Goal: Task Accomplishment & Management: Manage account settings

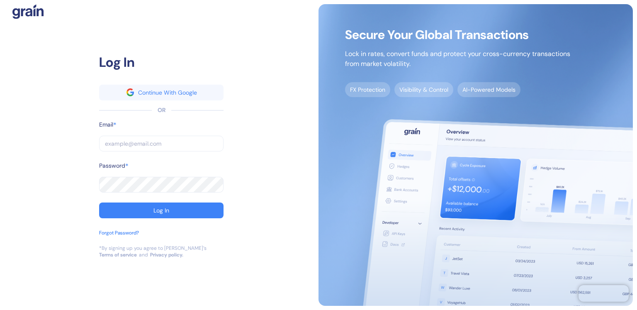
click at [206, 140] on input "text" at bounding box center [161, 144] width 124 height 16
type input "a"
type input "al"
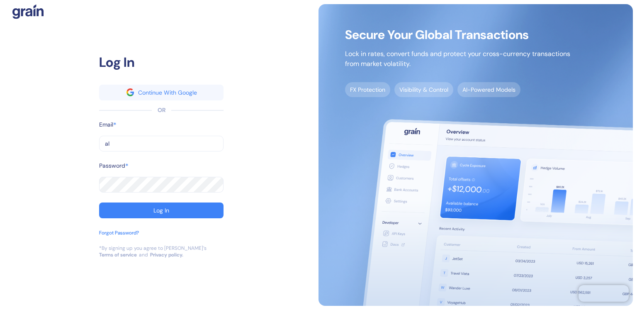
type input "ale"
type input "alex"
type input "alexa"
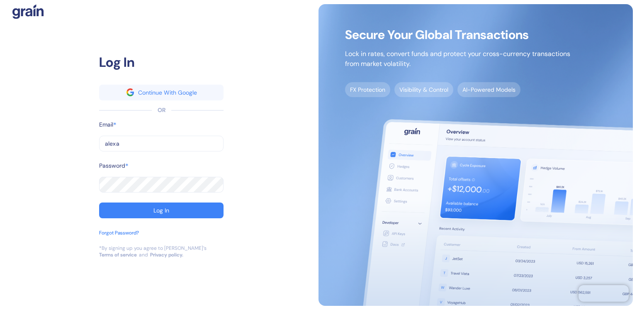
type input "alexa"
click at [136, 204] on button "Log In" at bounding box center [161, 210] width 124 height 16
click at [151, 153] on div at bounding box center [161, 154] width 124 height 7
click at [150, 141] on input "alexa" at bounding box center [161, 144] width 124 height 16
type input "alexandra.velinova@goglobal.travel"
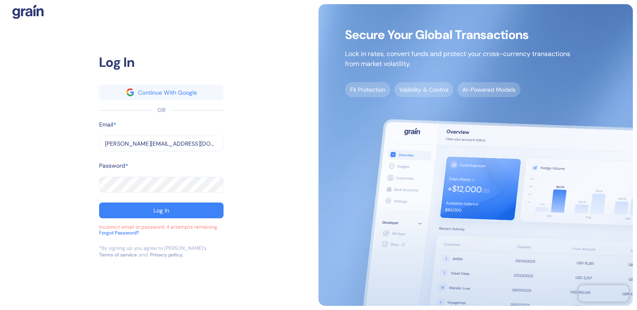
type input "alexandra.velinova@goglobal.travel"
click at [174, 210] on button "Log In" at bounding box center [161, 210] width 124 height 16
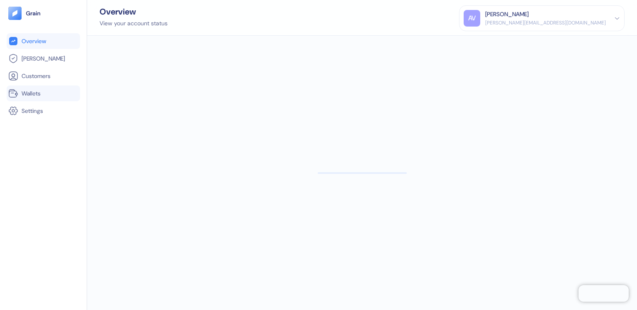
click at [35, 91] on span "Wallets" at bounding box center [31, 93] width 19 height 8
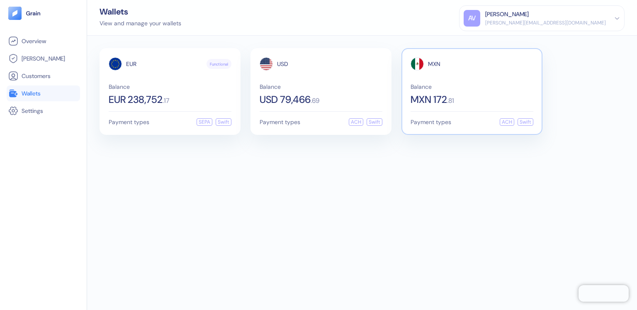
click at [426, 91] on div "Balance MXN 172 . 81" at bounding box center [472, 94] width 123 height 21
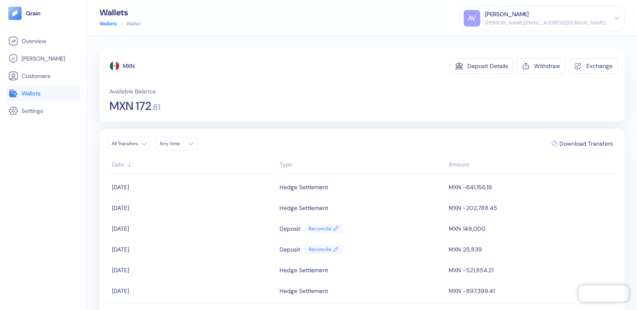
click at [143, 145] on html "Pingdom Check: App Online Overview Hedges Customers Wallets Settings Wallets Wa…" at bounding box center [318, 155] width 637 height 310
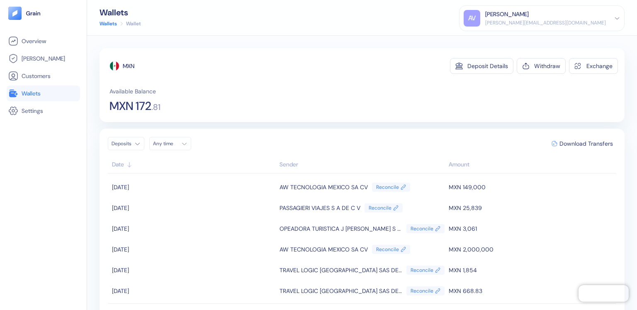
click at [598, 12] on div "Alexandra Velinova" at bounding box center [545, 14] width 121 height 9
click at [554, 37] on div "Sign Out" at bounding box center [542, 39] width 156 height 14
